Goal: Use online tool/utility: Use online tool/utility

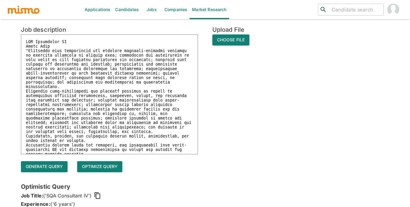
scroll to position [28, 0]
drag, startPoint x: 182, startPoint y: 152, endPoint x: 43, endPoint y: 56, distance: 169.5
click at [43, 56] on textarea at bounding box center [109, 95] width 177 height 120
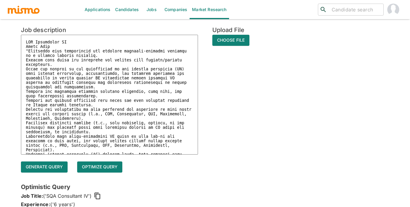
drag, startPoint x: 56, startPoint y: 151, endPoint x: 25, endPoint y: 51, distance: 104.2
click at [25, 51] on textarea at bounding box center [109, 95] width 177 height 120
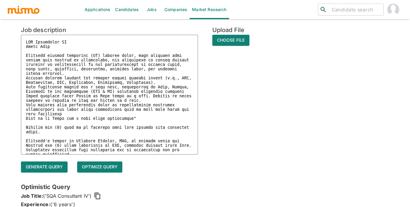
drag, startPoint x: 142, startPoint y: 122, endPoint x: 31, endPoint y: 56, distance: 128.8
click at [31, 56] on textarea at bounding box center [109, 95] width 177 height 120
click at [156, 118] on textarea at bounding box center [109, 95] width 177 height 120
drag, startPoint x: 63, startPoint y: 115, endPoint x: 42, endPoint y: 70, distance: 49.4
click at [42, 70] on textarea at bounding box center [109, 95] width 177 height 120
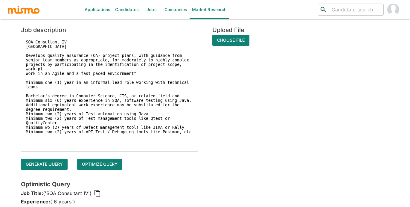
drag, startPoint x: 46, startPoint y: 68, endPoint x: 26, endPoint y: 56, distance: 23.3
click at [26, 56] on textarea "SQA Consultant IV [GEOGRAPHIC_DATA] Develops quality assurance (QA) project pla…" at bounding box center [109, 93] width 177 height 117
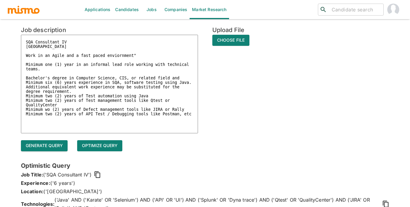
type textarea "SQA Consultant IV [GEOGRAPHIC_DATA] Work in an Agile and a fast paced enviornme…"
click at [51, 145] on button "Generate query" at bounding box center [44, 145] width 47 height 11
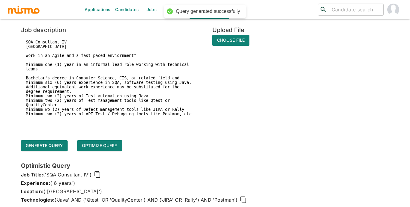
drag, startPoint x: 194, startPoint y: 115, endPoint x: 34, endPoint y: 34, distance: 179.6
click at [34, 34] on div "Job description SQA Consultant IV [GEOGRAPHIC_DATA] Work in an Agile and a fast…" at bounding box center [102, 73] width 191 height 124
click at [297, 129] on div "Job description SQA Consultant IV [GEOGRAPHIC_DATA] Work in an Agile and a fast…" at bounding box center [198, 73] width 383 height 124
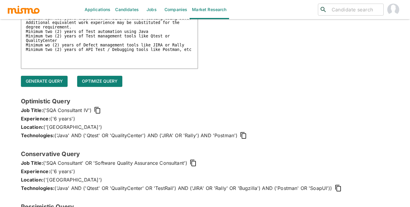
scroll to position [94, 0]
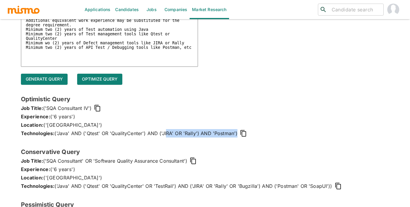
drag, startPoint x: 238, startPoint y: 133, endPoint x: 166, endPoint y: 134, distance: 71.2
click at [166, 134] on p "Technologies: ('Java' AND ('Qtest' OR 'QualityCenter') AND ('JIRA' OR 'Rally') …" at bounding box center [205, 133] width 369 height 8
drag, startPoint x: 55, startPoint y: 132, endPoint x: 213, endPoint y: 133, distance: 158.0
click at [213, 133] on span "('Java' AND ('Qtest' OR 'QualityCenter') AND ('JIRA' OR 'Rally') AND 'Postman')" at bounding box center [145, 133] width 183 height 8
drag, startPoint x: 237, startPoint y: 133, endPoint x: 54, endPoint y: 132, distance: 183.7
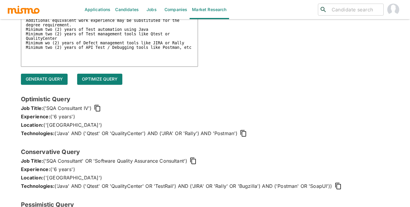
click at [54, 132] on p "Technologies: ('Java' AND ('Qtest' OR 'QualityCenter') AND ('JIRA' OR 'Rally') …" at bounding box center [205, 133] width 369 height 8
copy p "('Java' AND ('Qtest' OR 'QualityCenter') AND ('JIRA' OR 'Rally') AND 'Postman')"
drag, startPoint x: 331, startPoint y: 186, endPoint x: 126, endPoint y: 191, distance: 205.0
click at [126, 191] on div "Conservative Query Job Title: ('SQA Consultant' OR 'Software Quality Assurance …" at bounding box center [205, 173] width 369 height 53
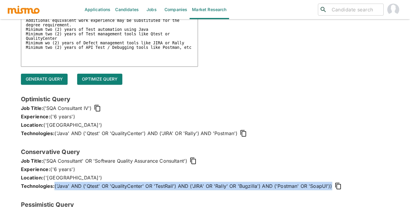
drag, startPoint x: 55, startPoint y: 186, endPoint x: 308, endPoint y: 194, distance: 253.2
click at [308, 194] on div "Conservative Query Job Title: ('SQA Consultant' OR 'Software Quality Assurance …" at bounding box center [205, 173] width 369 height 53
copy span "('Java' AND ('Qtest' OR 'QualityCenter' OR 'TestRail') AND ('JIRA' OR 'Rally' O…"
